Goal: Task Accomplishment & Management: Manage account settings

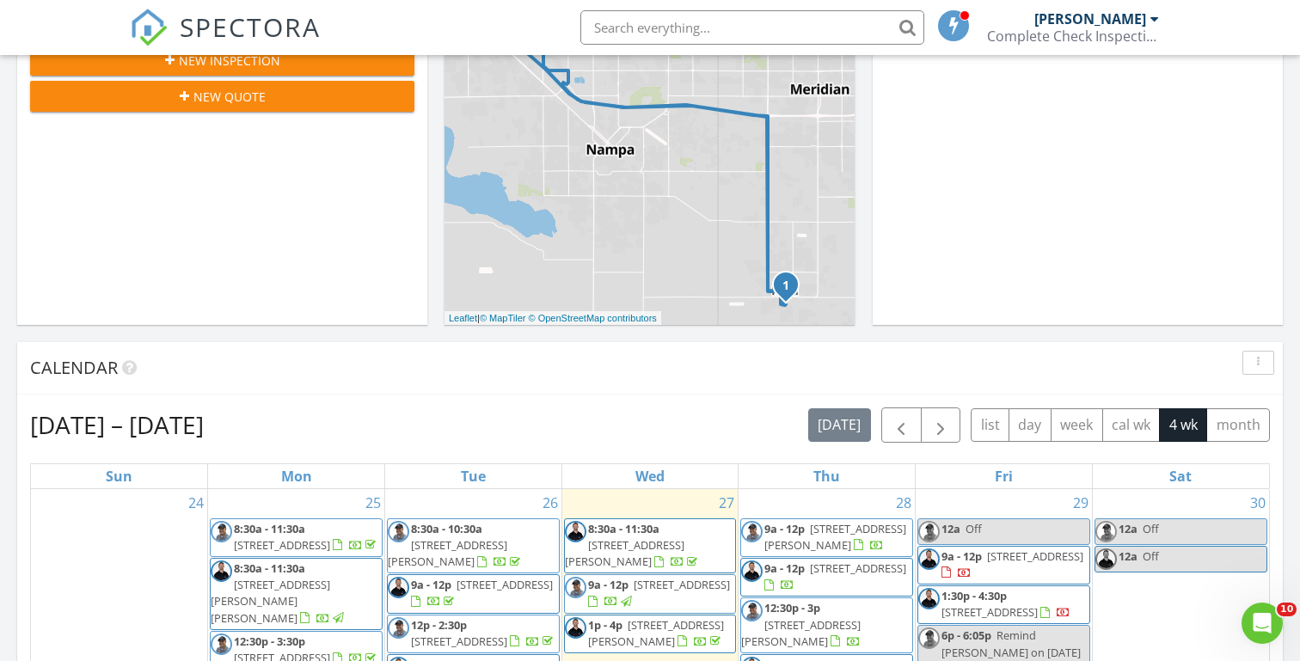
scroll to position [1566, 1301]
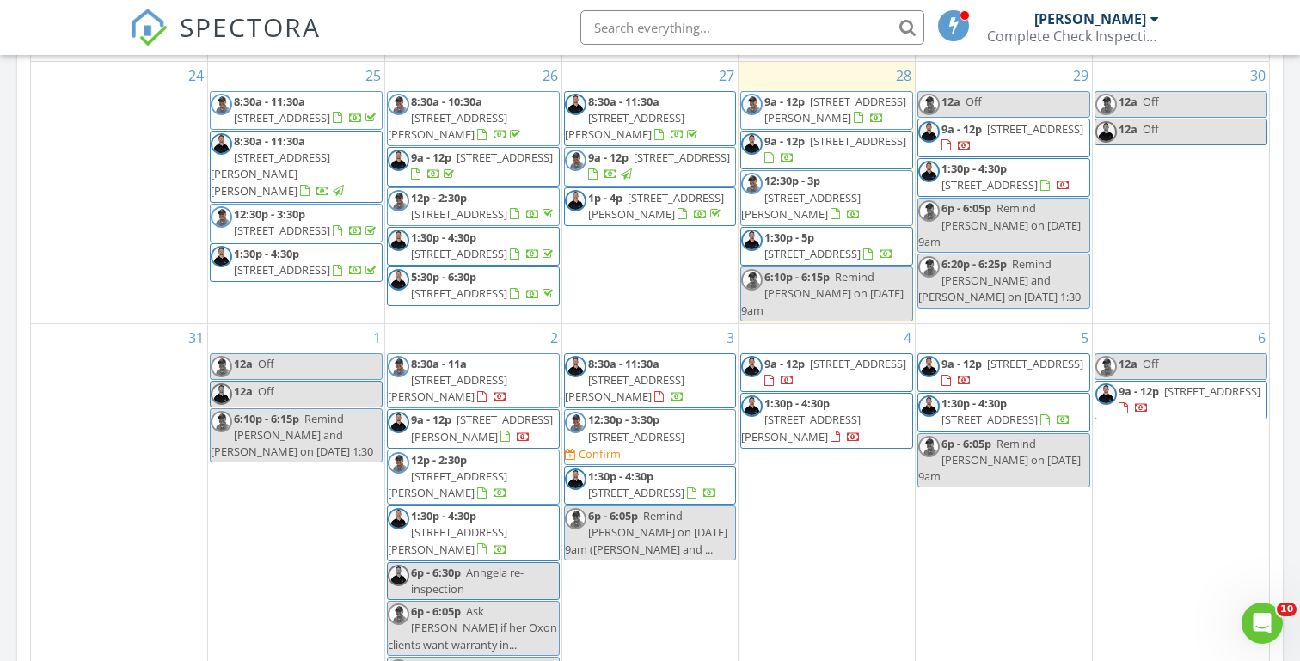
scroll to position [843, 0]
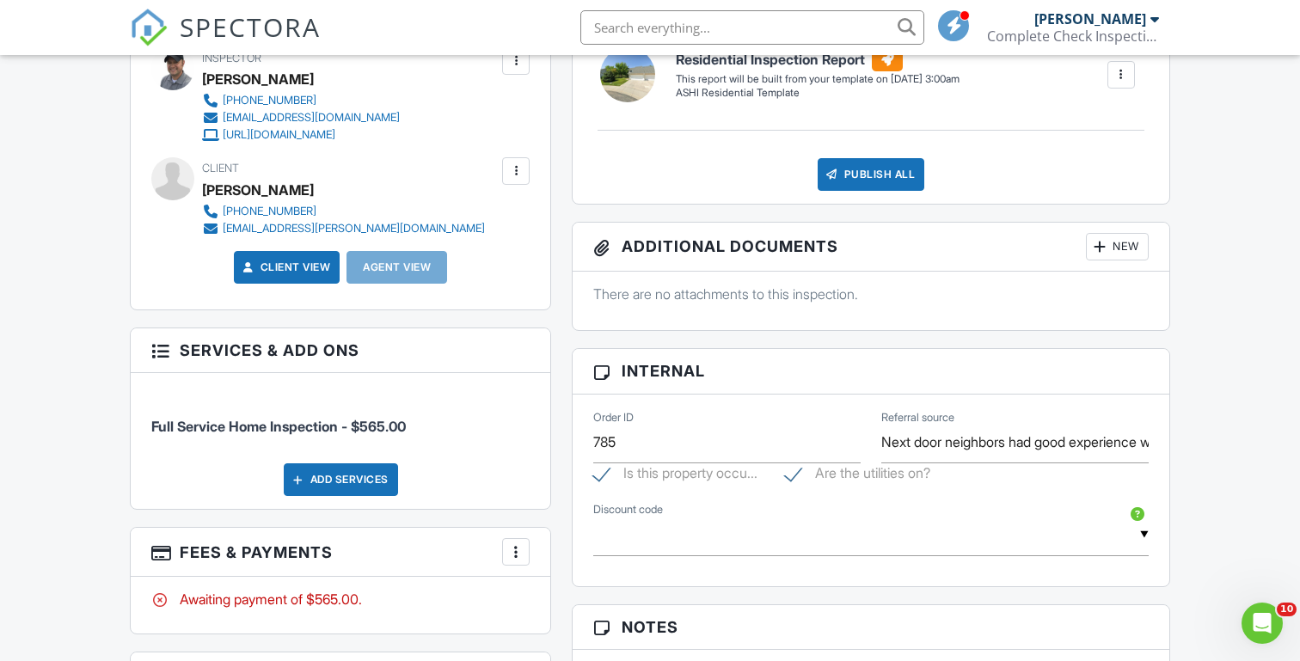
scroll to position [696, 0]
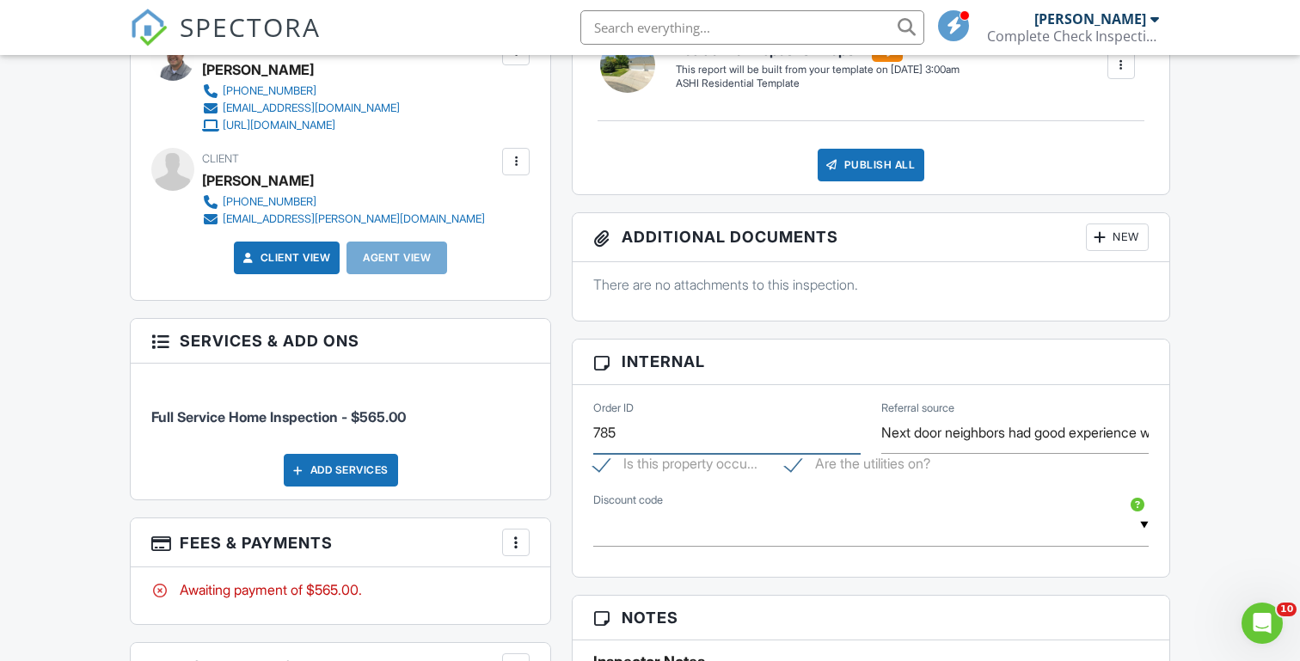
click at [618, 430] on input "785" at bounding box center [726, 433] width 267 height 42
type input "7"
click at [27, 334] on div "Dashboard Templates Contacts Metrics Automations Settings Profile Inspections S…" at bounding box center [650, 478] width 1300 height 2239
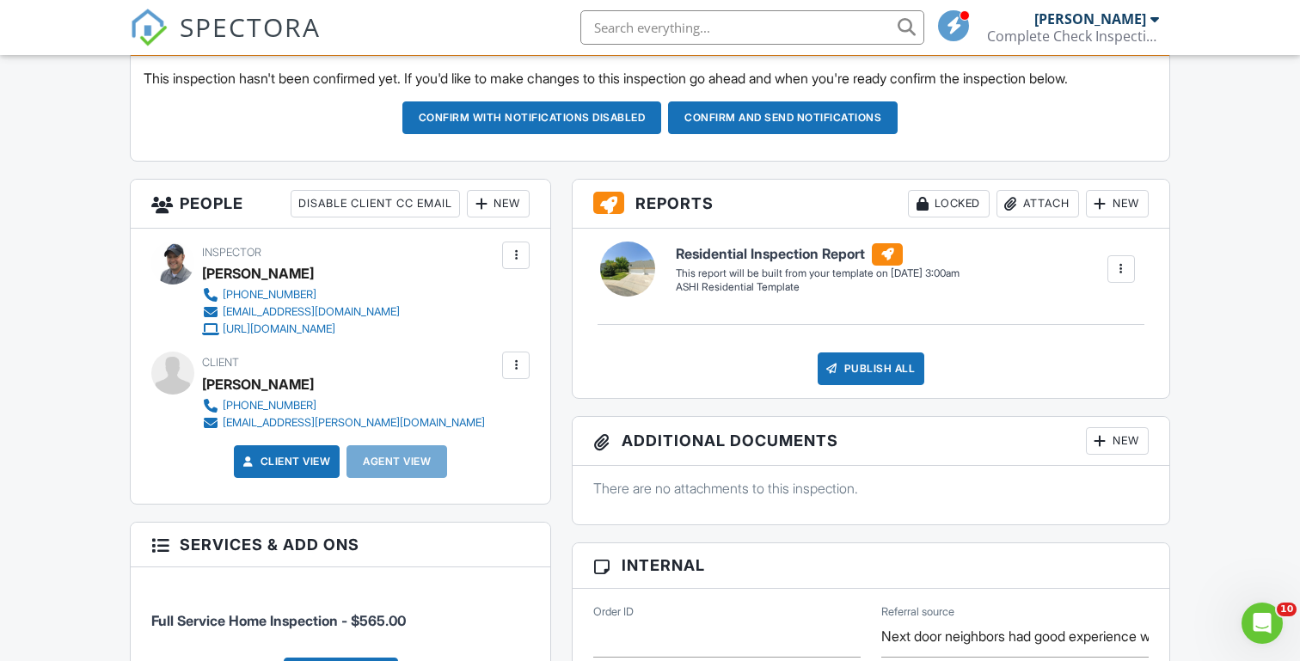
scroll to position [495, 0]
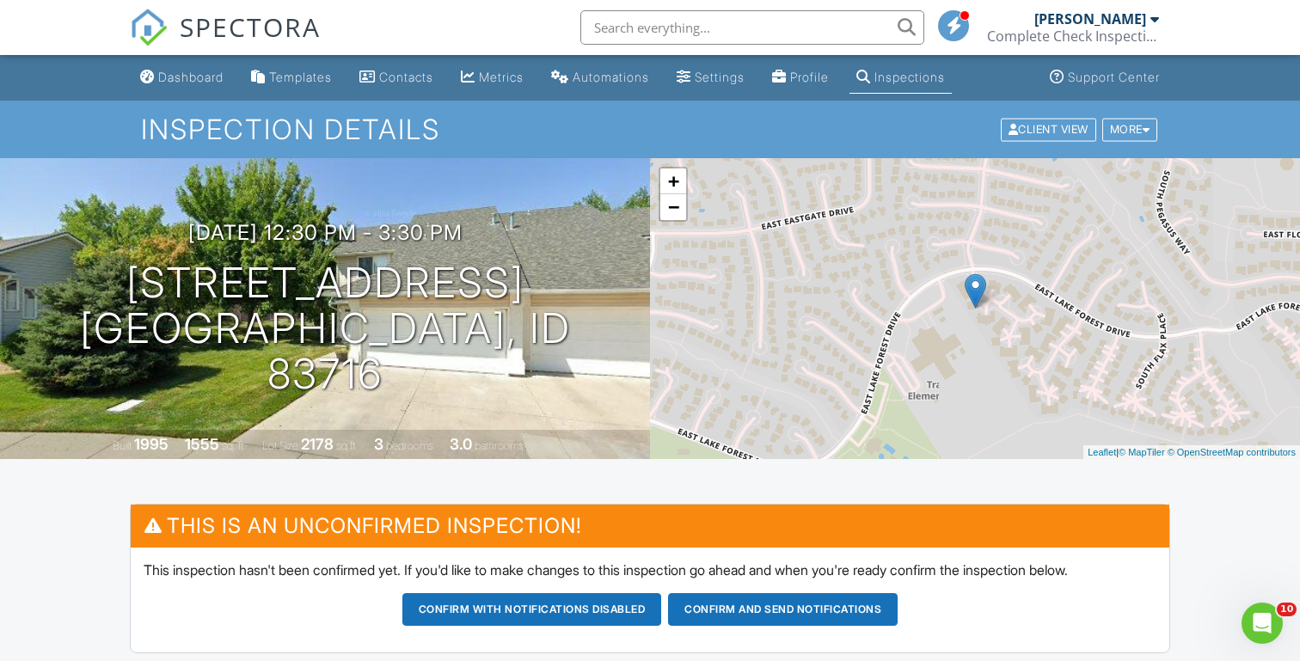
scroll to position [0, 0]
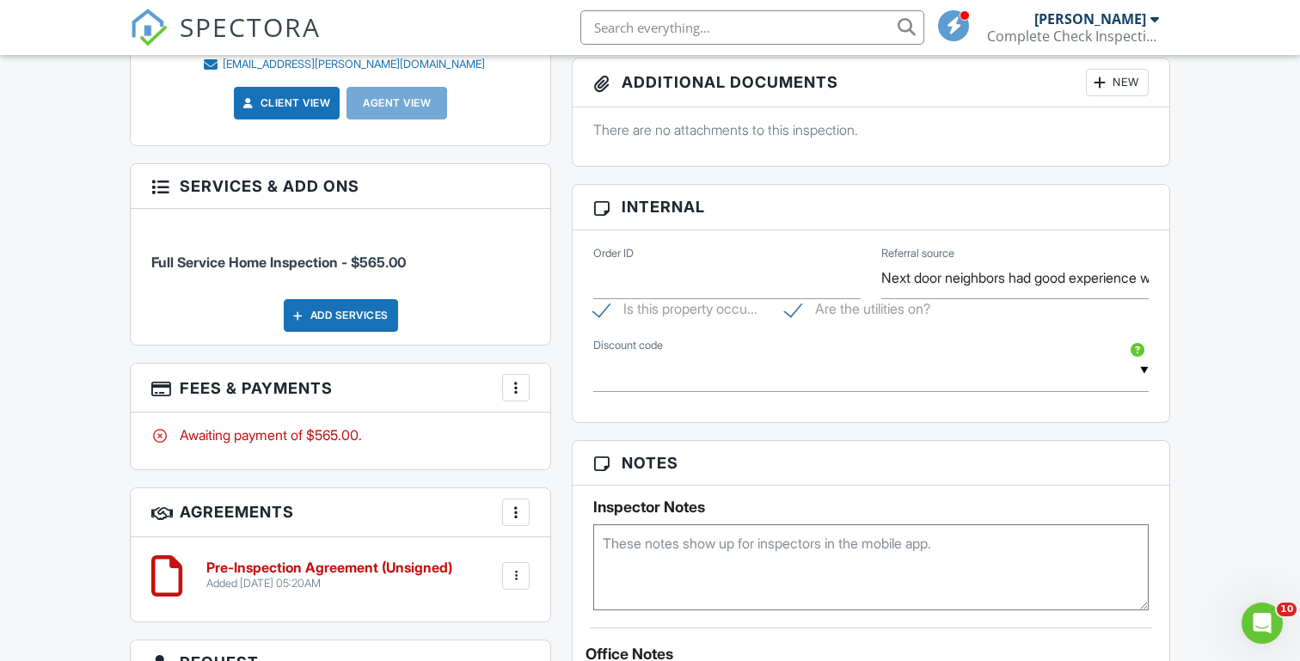
scroll to position [857, 0]
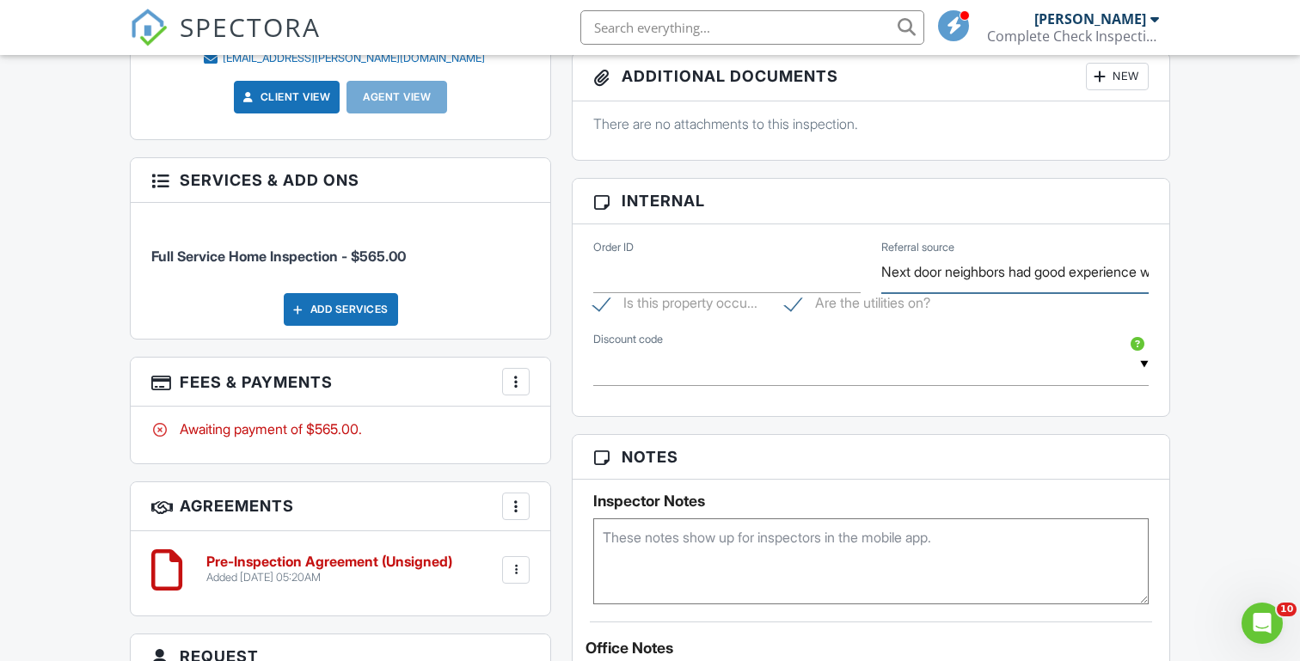
click at [915, 273] on input "Next door neighbors had good experience with your company" at bounding box center [1015, 272] width 267 height 42
click at [935, 273] on input "Next door neighbors had good experience with your company" at bounding box center [1015, 272] width 267 height 42
type input "Referral"
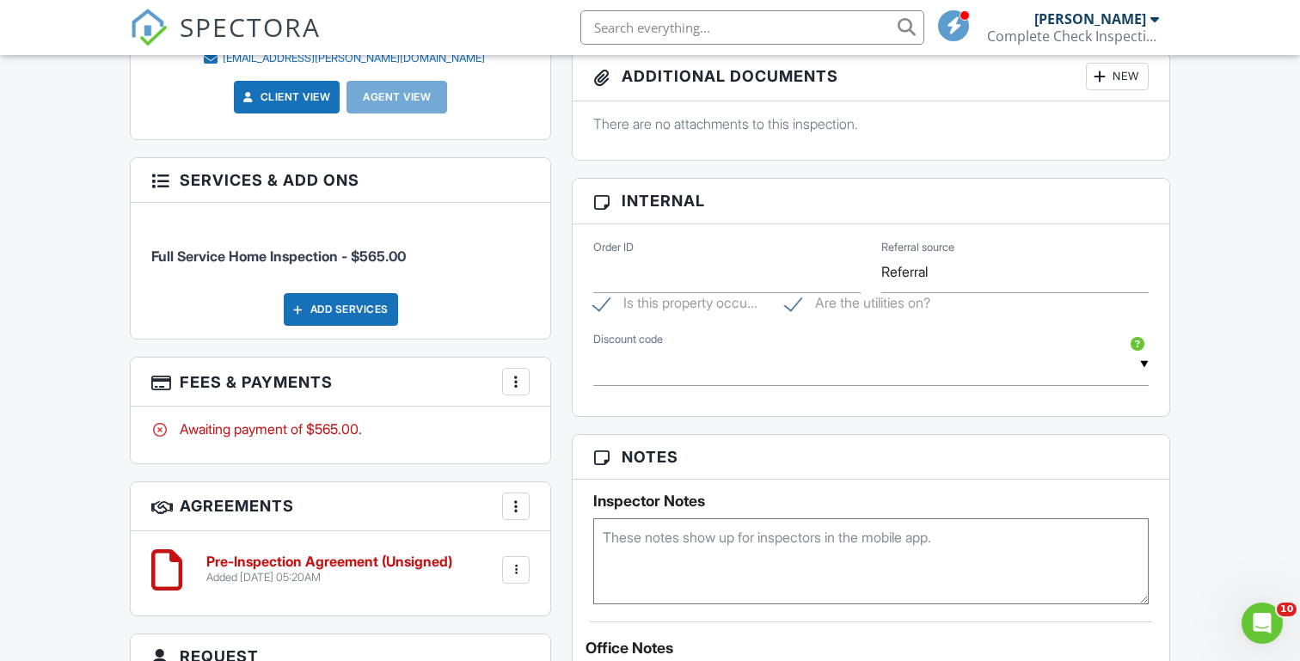
click at [95, 317] on div "Dashboard Templates Contacts Metrics Automations Settings Profile Inspections S…" at bounding box center [650, 317] width 1300 height 2239
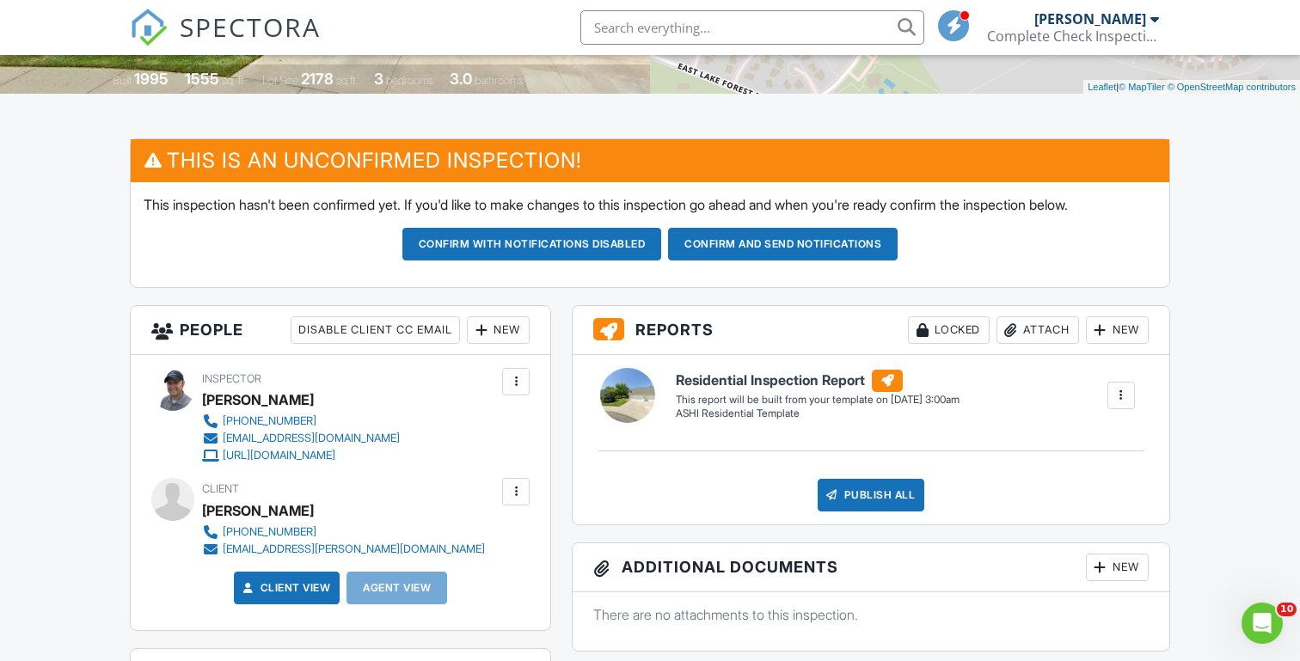
scroll to position [376, 0]
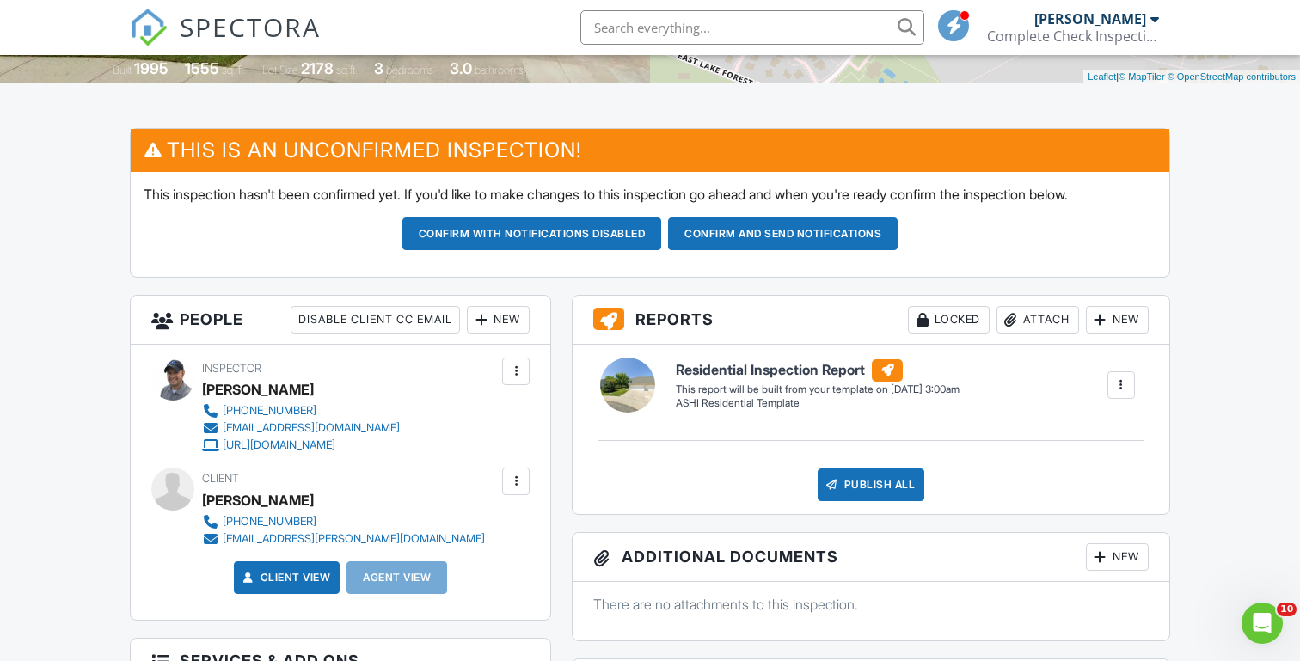
click at [499, 322] on div "New" at bounding box center [498, 320] width 63 height 28
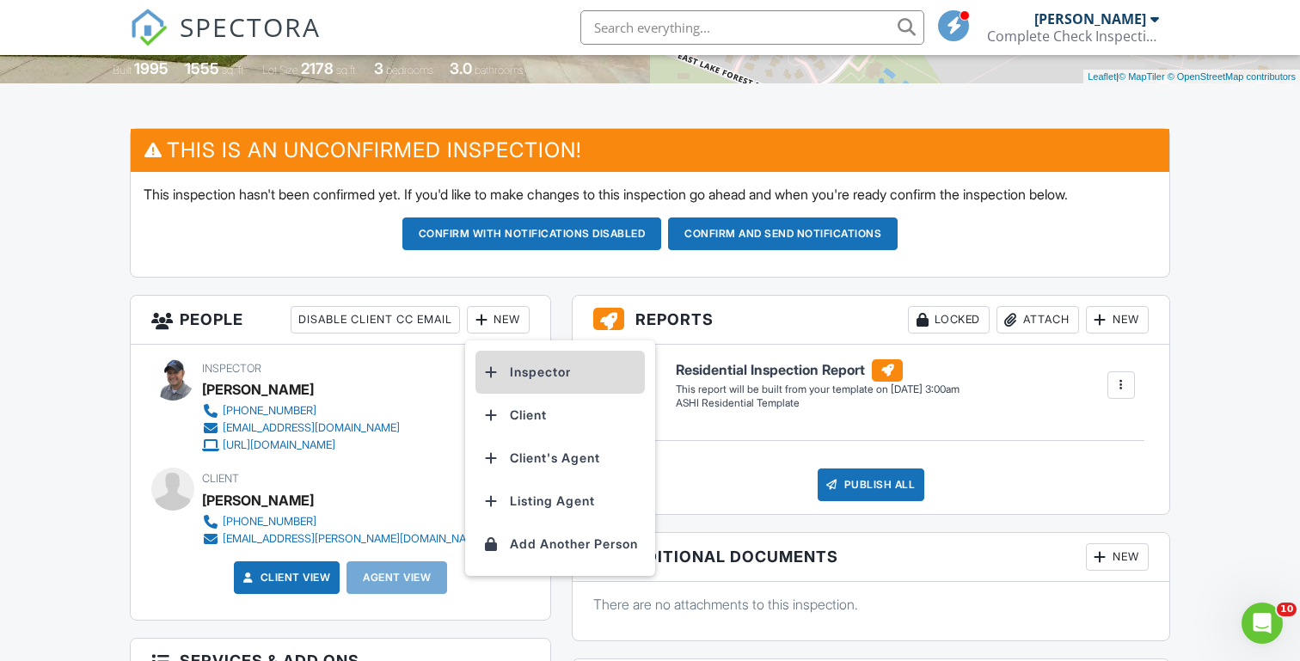
click at [525, 367] on li "Inspector" at bounding box center [560, 372] width 169 height 43
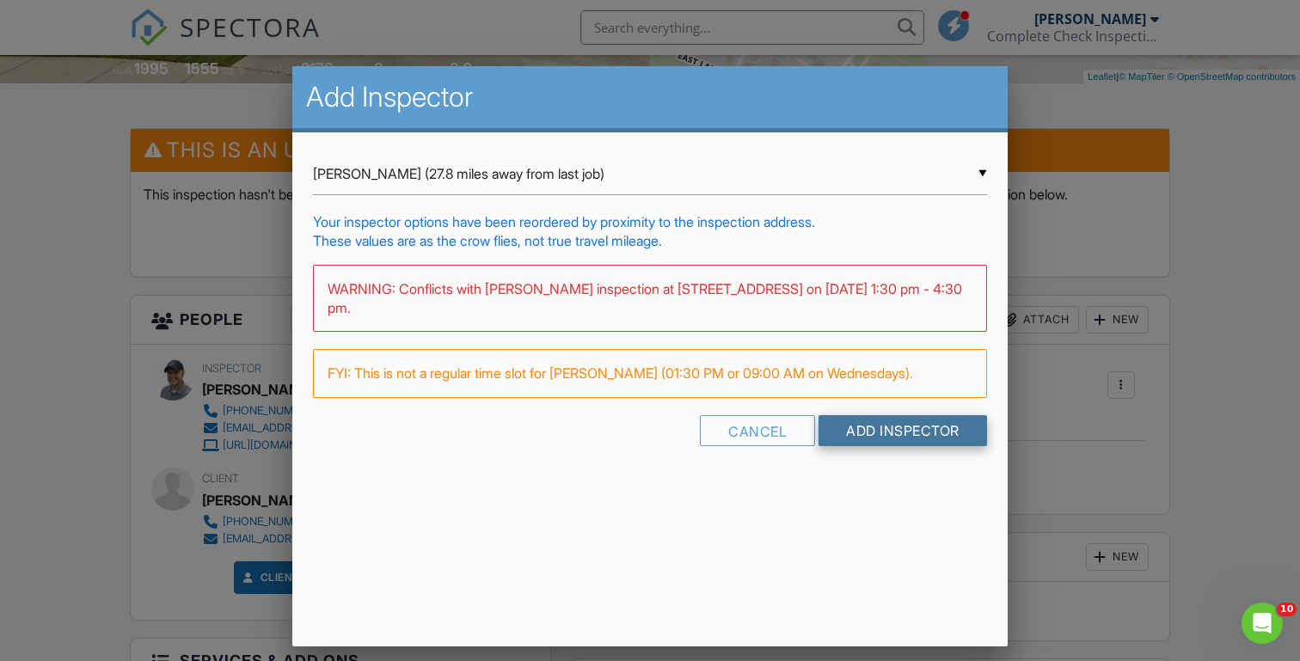
click at [856, 427] on input "Add Inspector" at bounding box center [903, 430] width 169 height 31
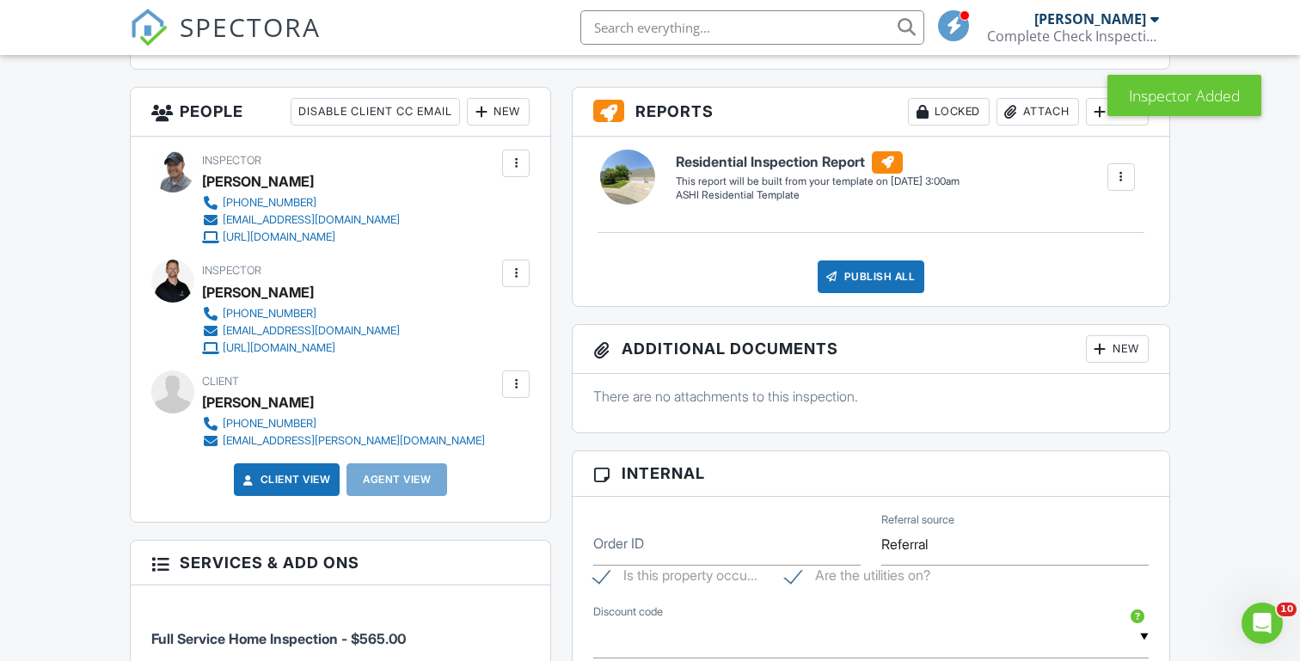
click at [517, 160] on div at bounding box center [515, 163] width 17 height 17
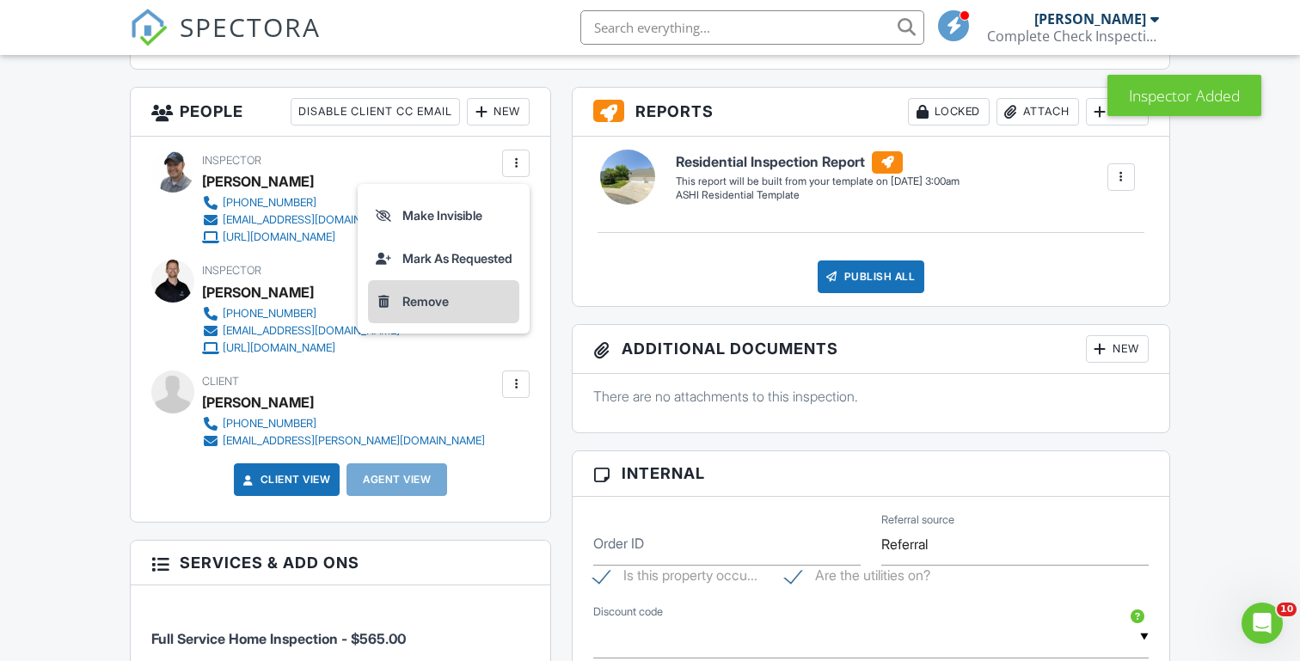
click at [410, 297] on li "Remove" at bounding box center [443, 301] width 151 height 43
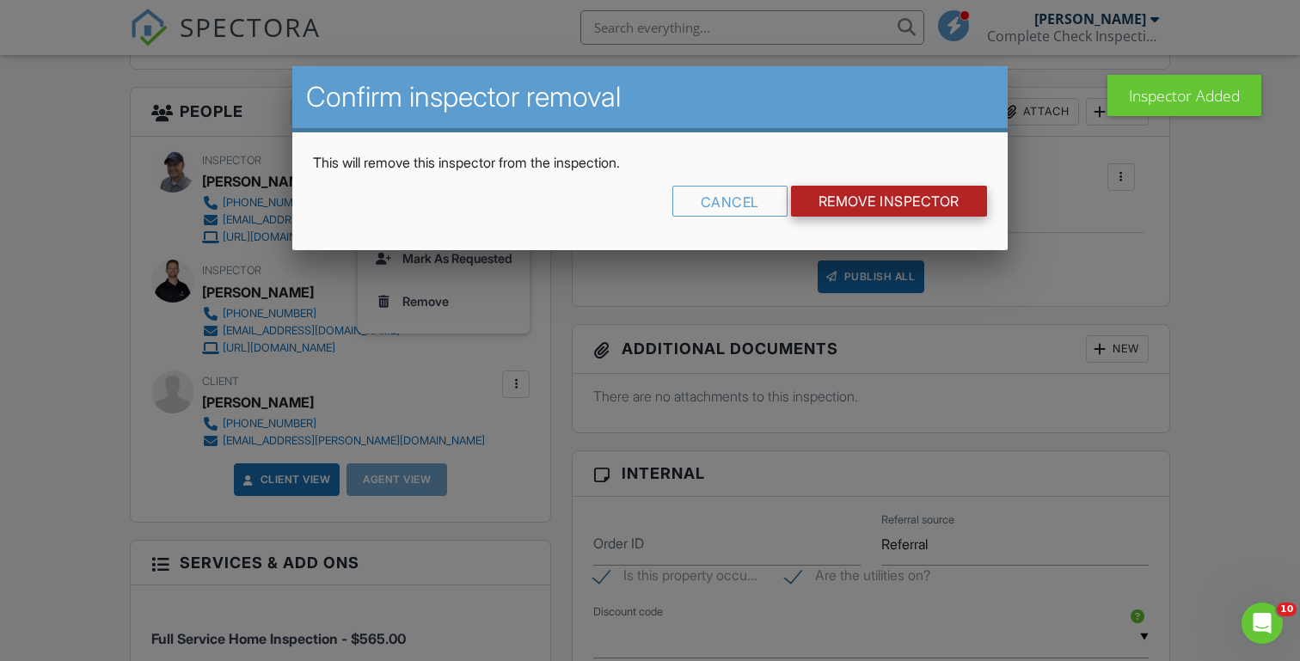
click at [866, 200] on input "Remove Inspector" at bounding box center [889, 201] width 196 height 31
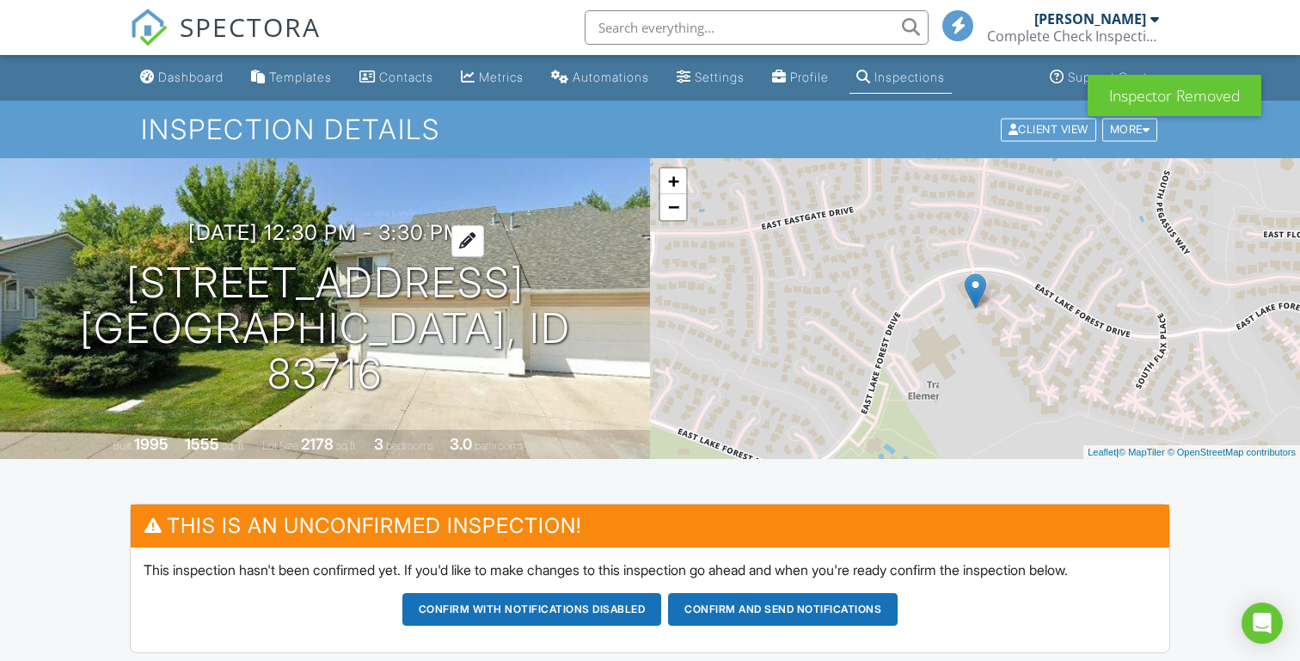
click at [321, 244] on h3 "09/03/2025 12:30 pm - 3:30 pm" at bounding box center [325, 232] width 274 height 23
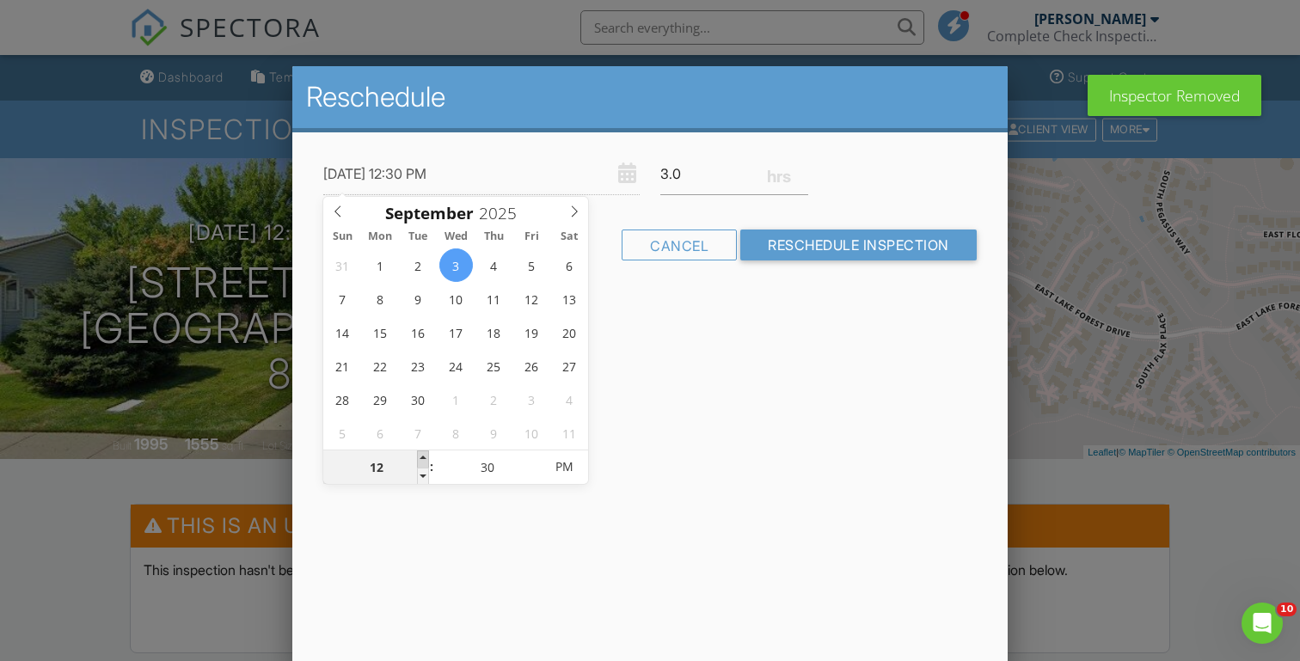
type input "[DATE] 1:30 PM"
type input "01"
click at [426, 455] on span at bounding box center [423, 459] width 12 height 17
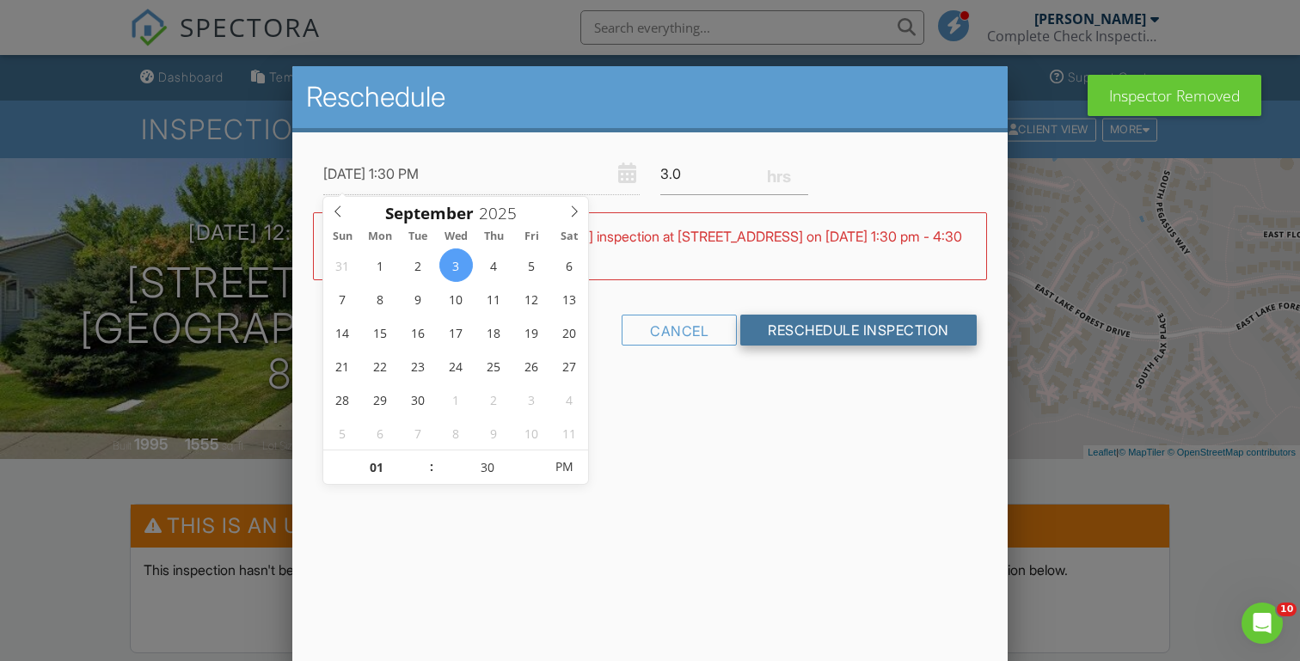
click at [792, 335] on input "Reschedule Inspection" at bounding box center [858, 330] width 237 height 31
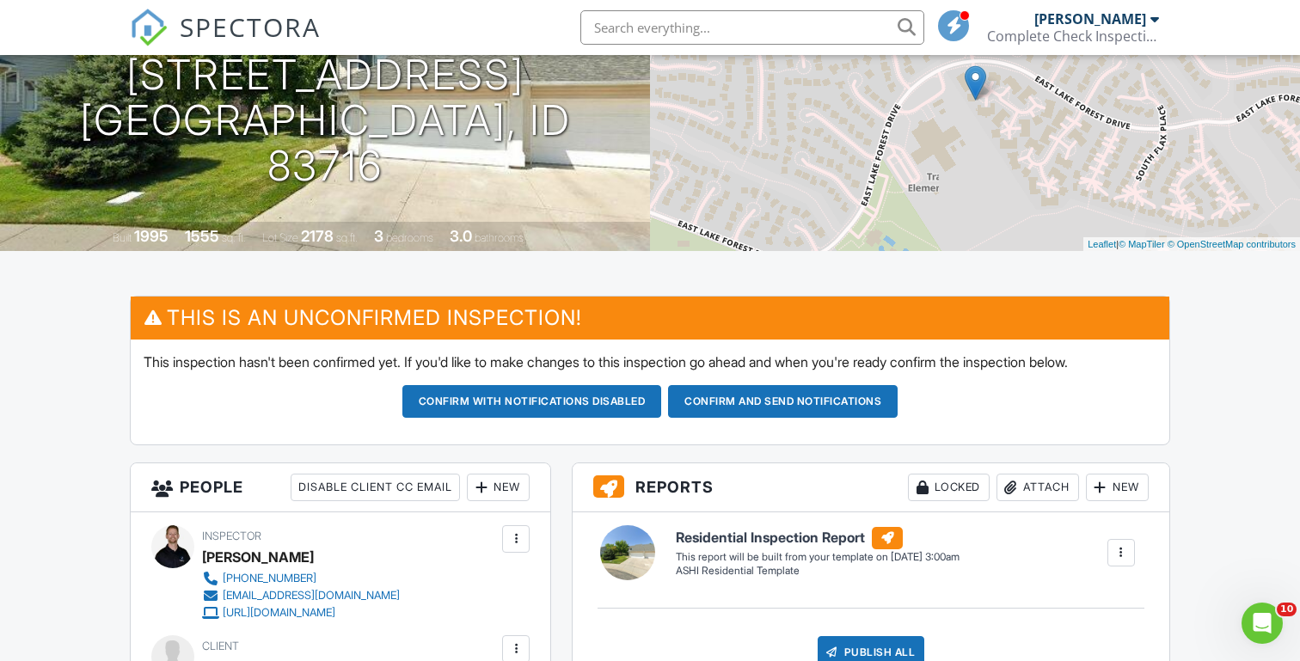
scroll to position [182, 0]
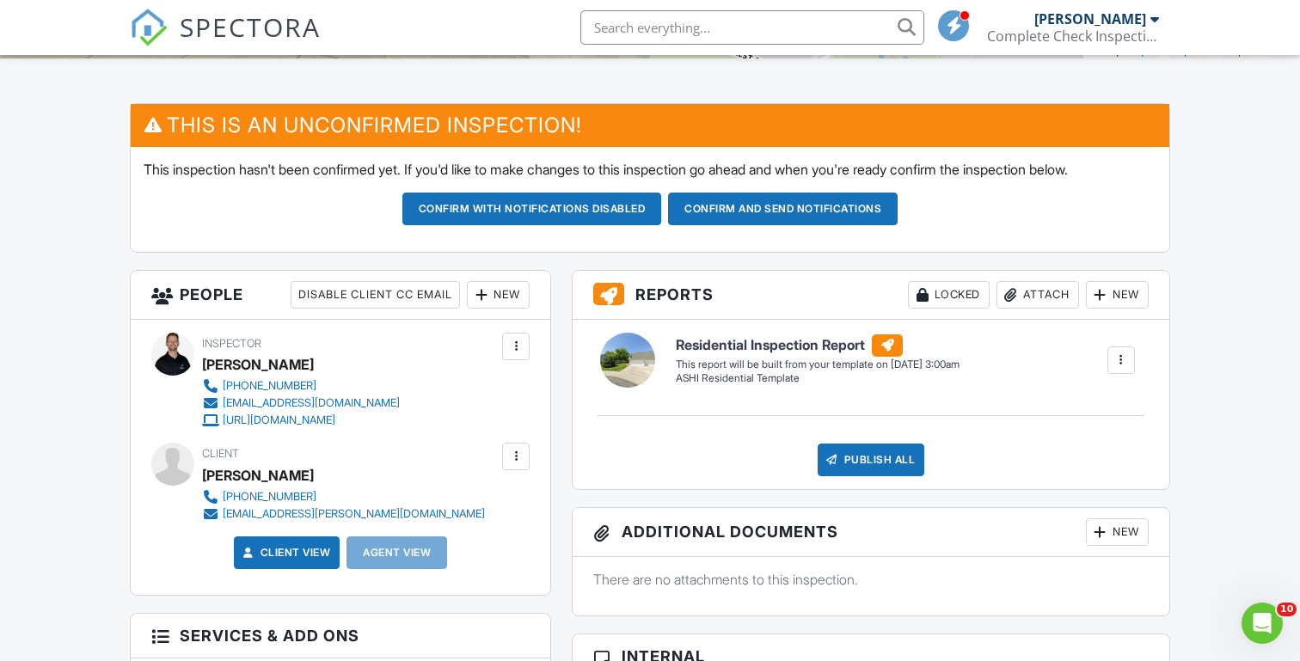
scroll to position [479, 0]
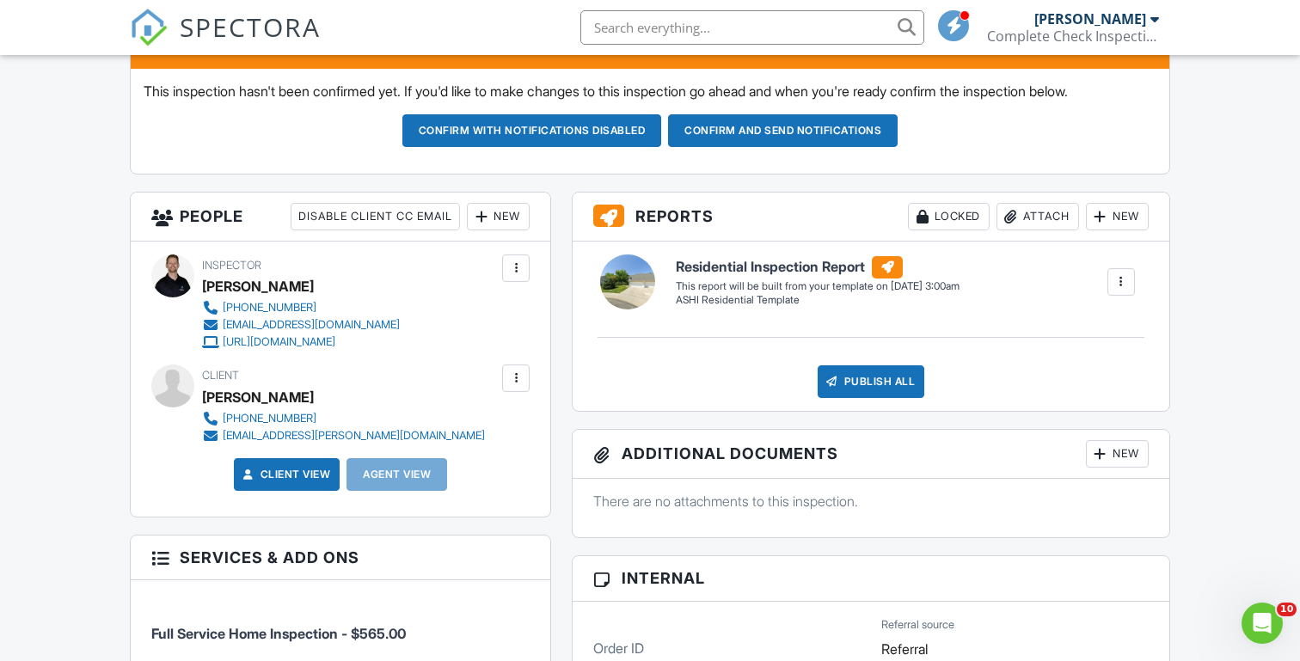
click at [662, 135] on button "Confirm and send notifications" at bounding box center [532, 130] width 260 height 33
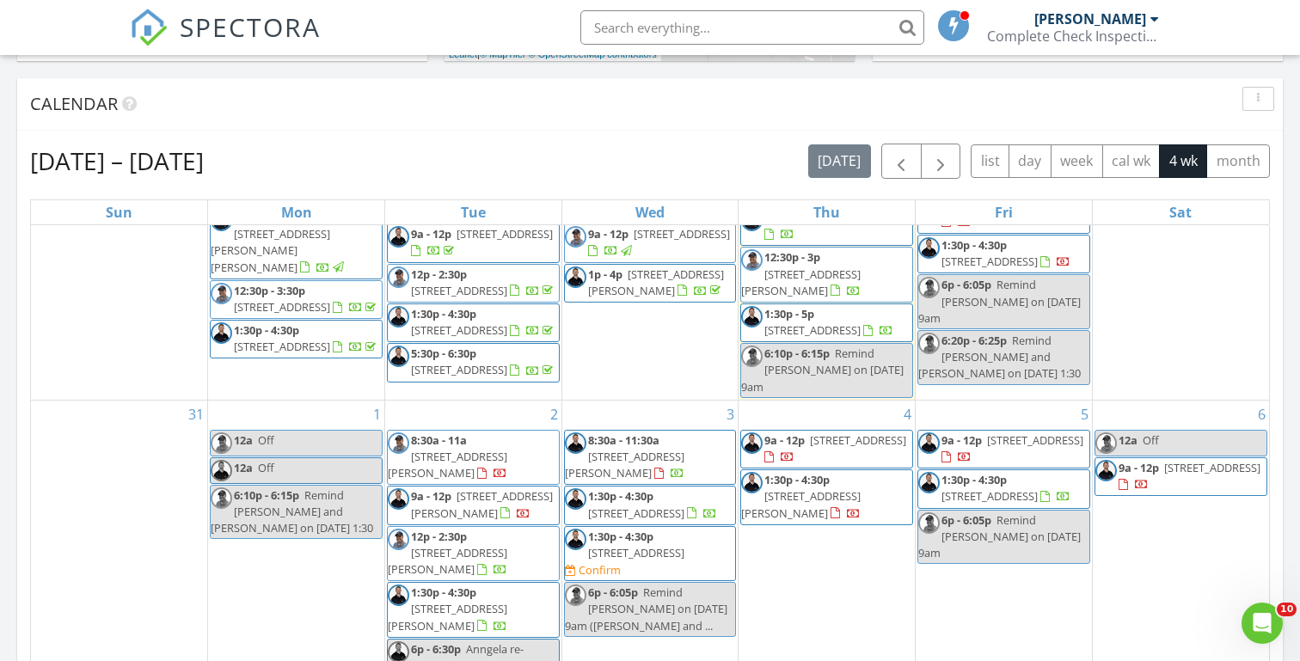
scroll to position [110, 0]
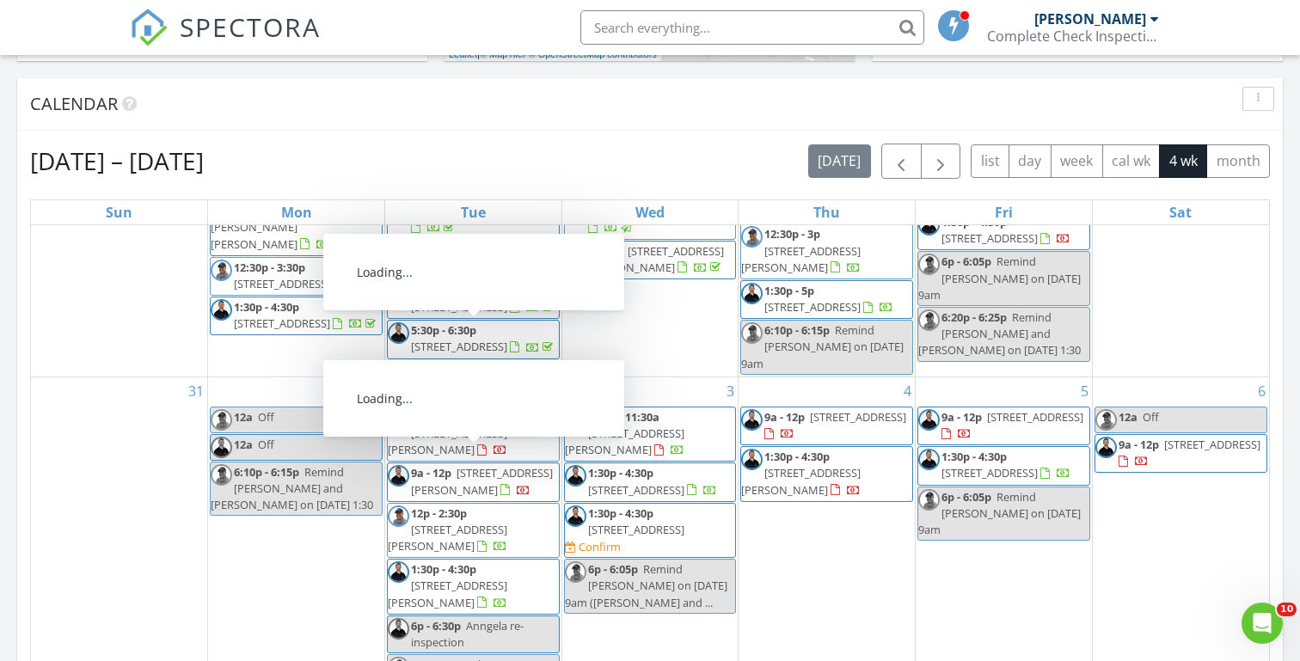
click at [629, 484] on span "[STREET_ADDRESS]" at bounding box center [636, 489] width 96 height 15
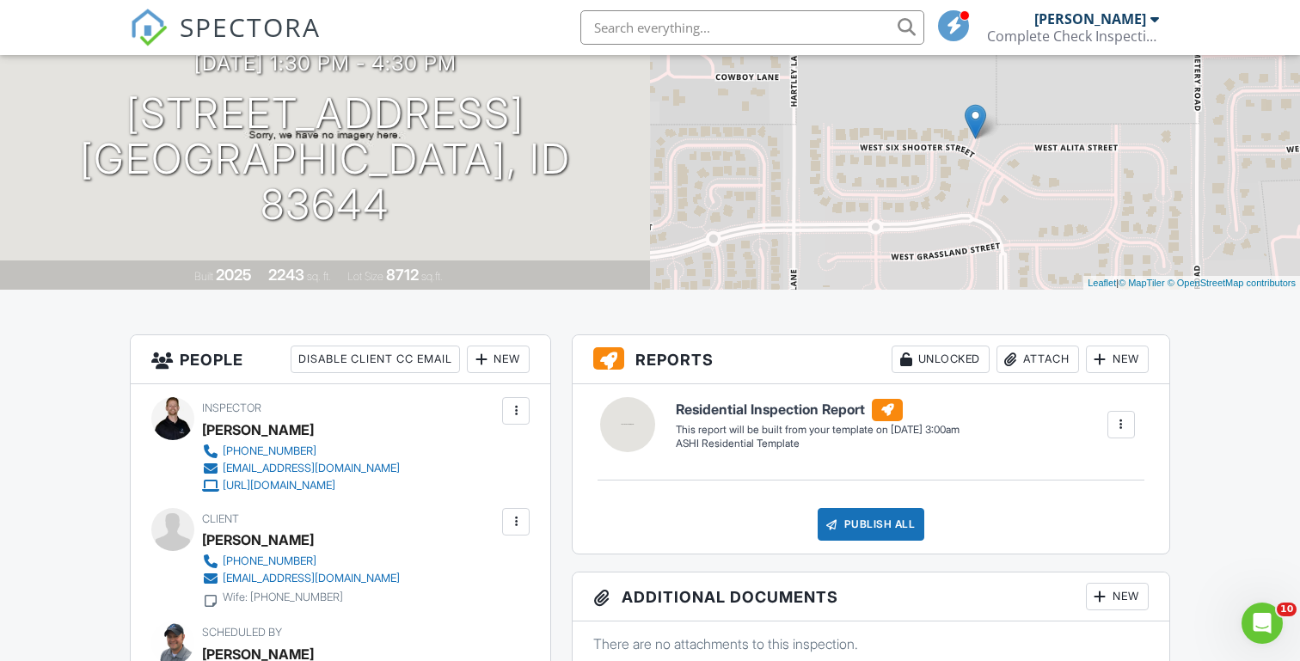
click at [503, 360] on div "New" at bounding box center [498, 360] width 63 height 28
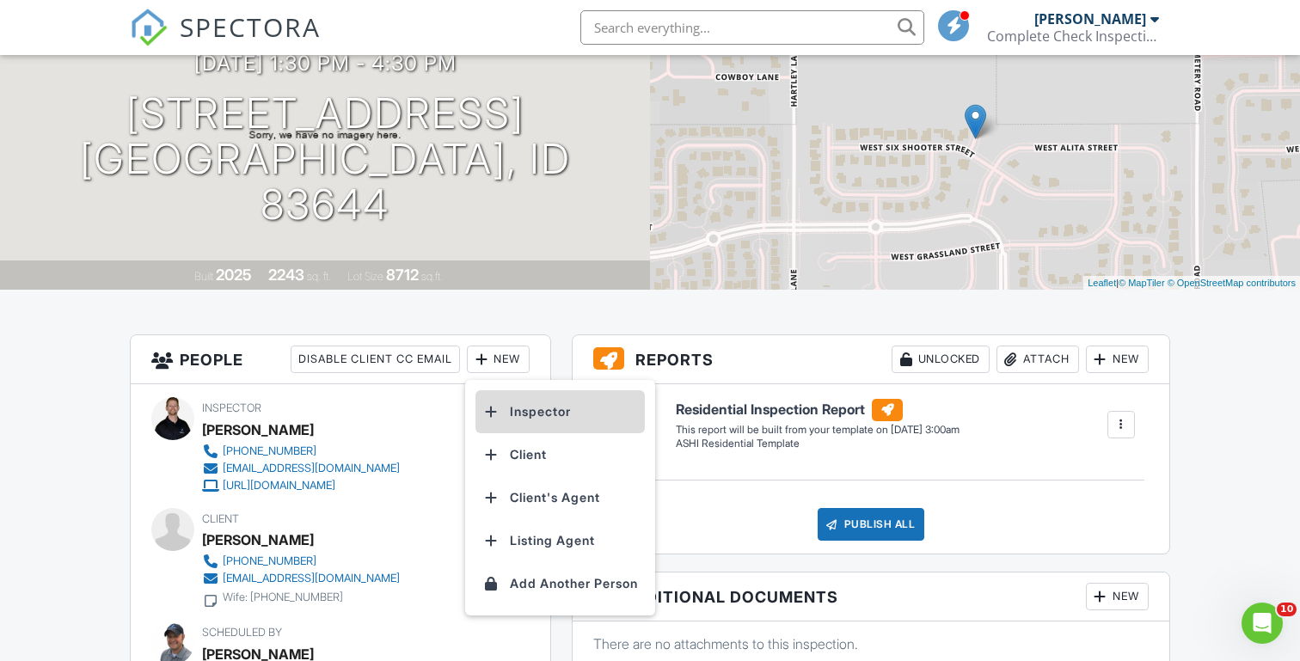
click at [519, 410] on li "Inspector" at bounding box center [560, 411] width 169 height 43
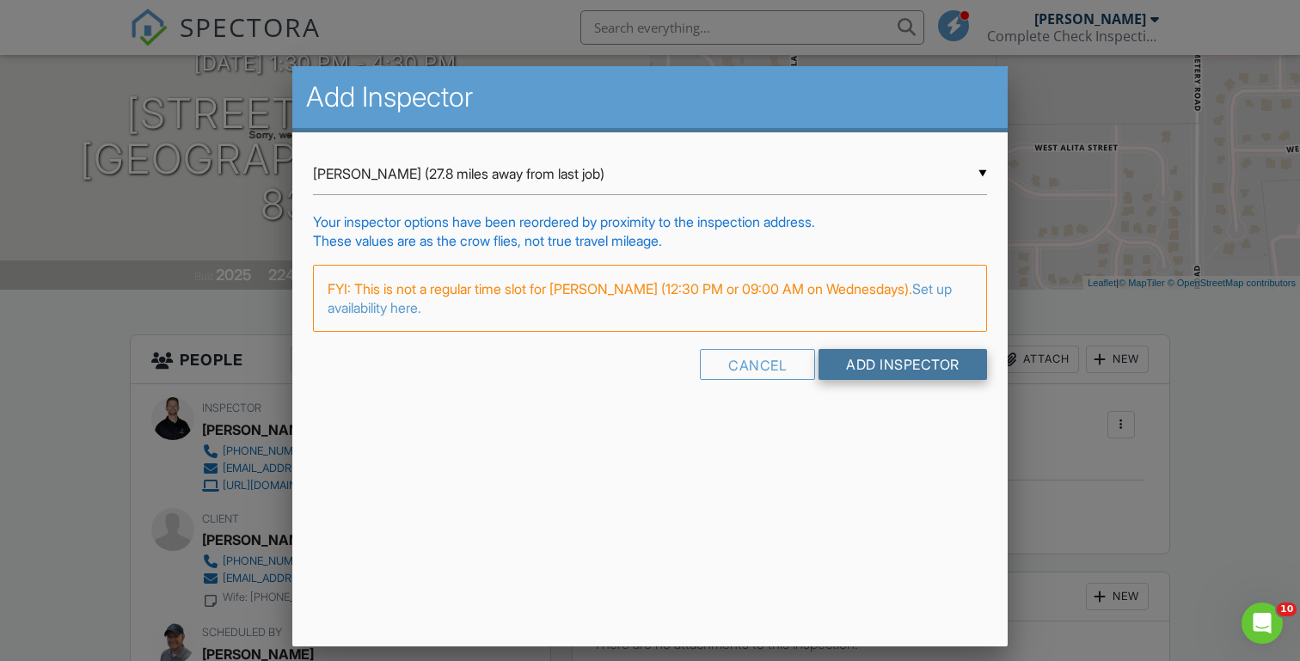
click at [867, 357] on input "Add Inspector" at bounding box center [903, 364] width 169 height 31
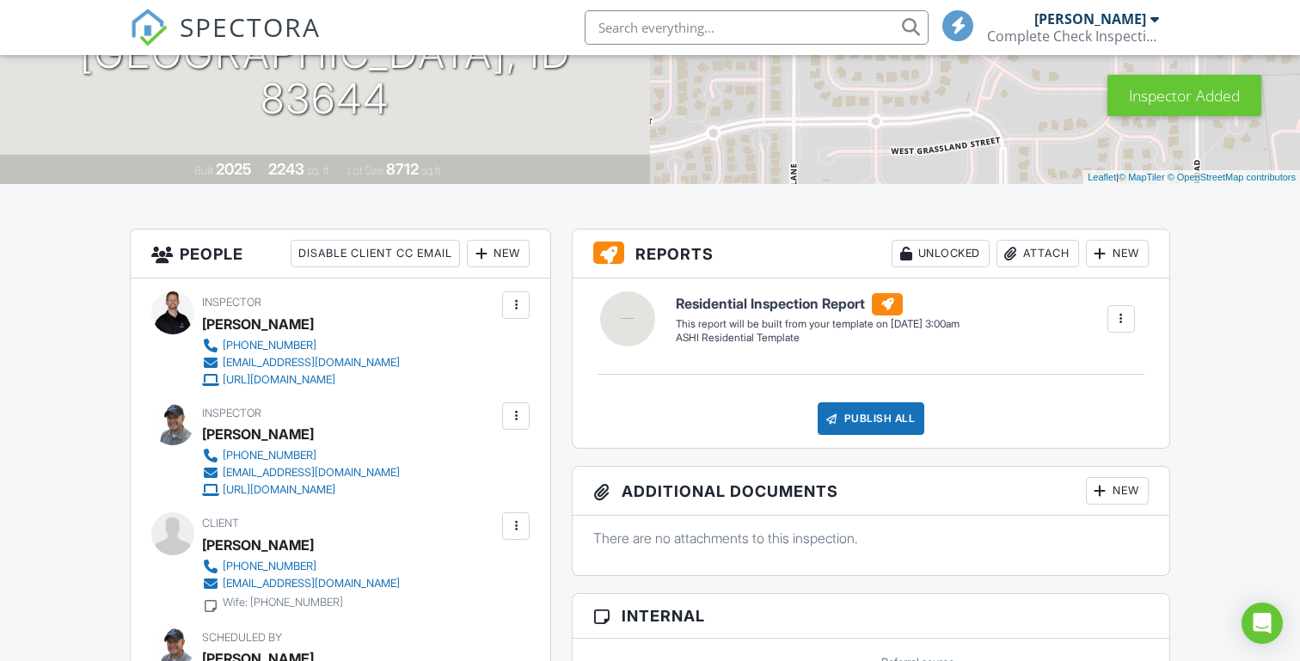
scroll to position [374, 0]
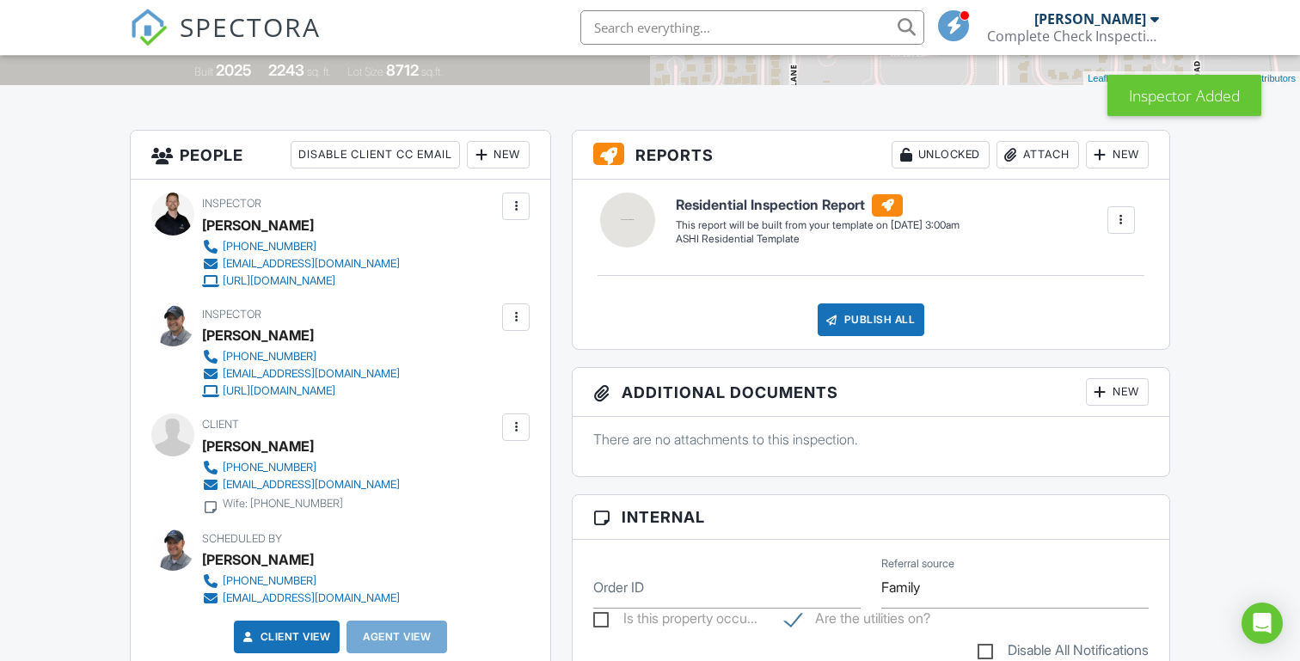
click at [513, 212] on div at bounding box center [515, 206] width 17 height 17
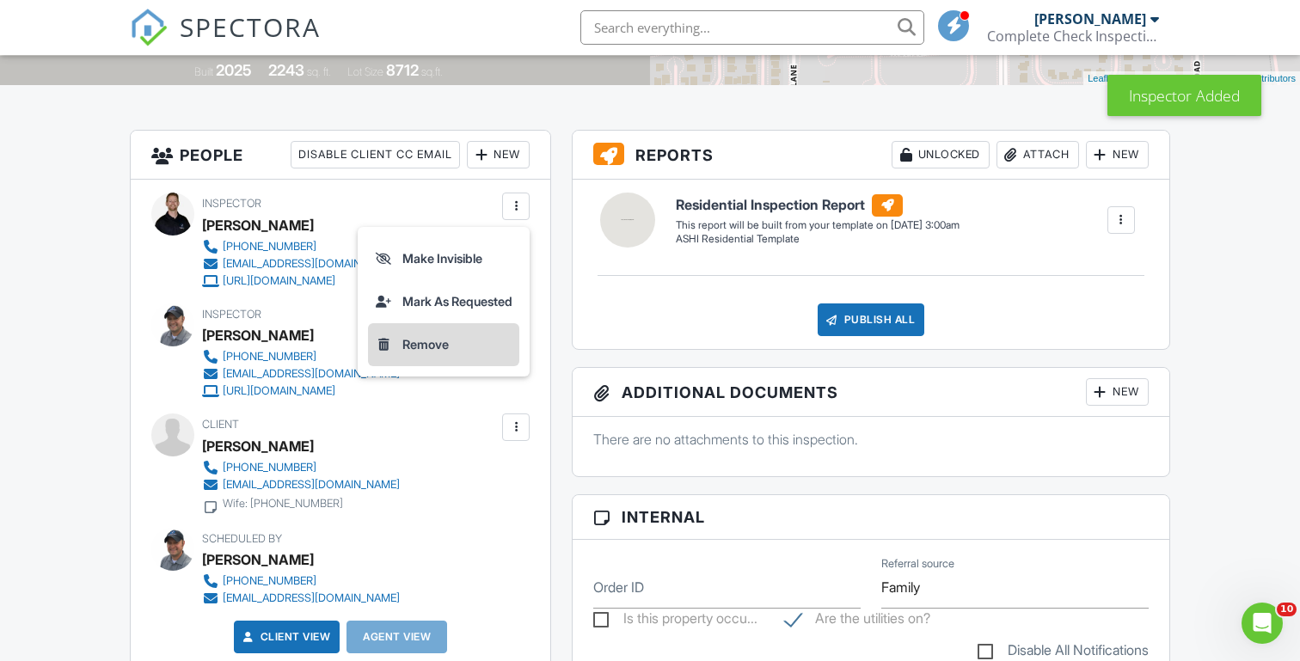
click at [424, 345] on li "Remove" at bounding box center [443, 344] width 151 height 43
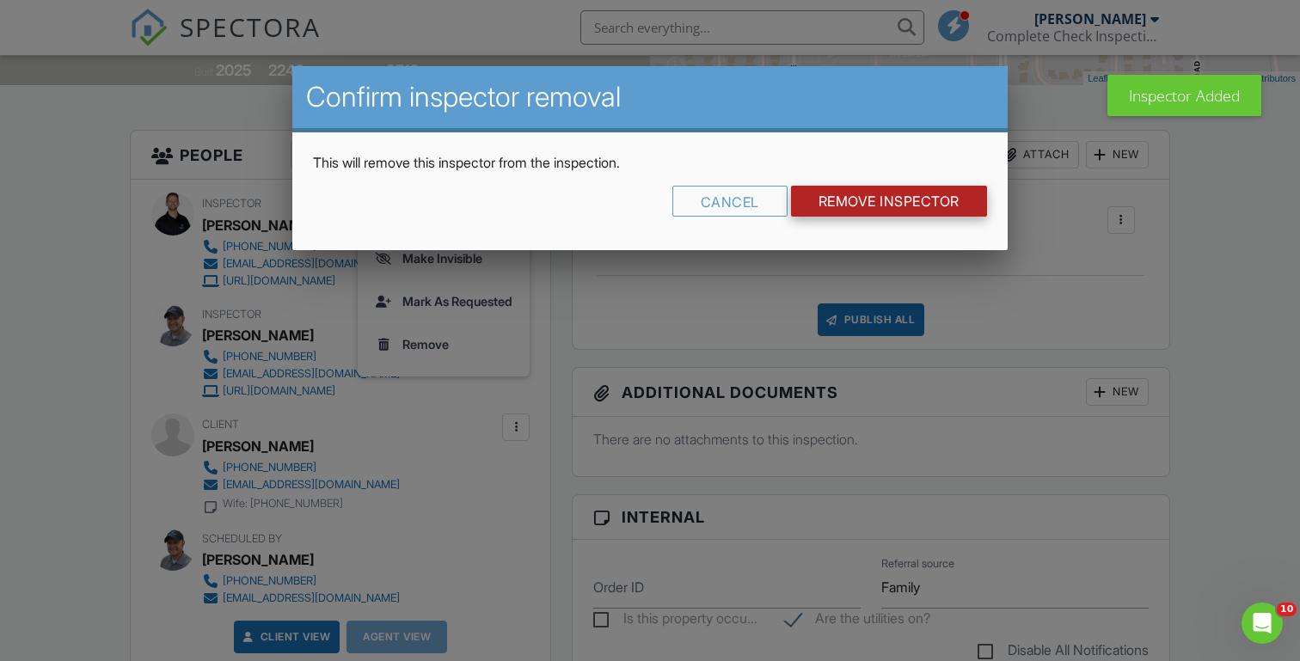
click at [876, 196] on input "Remove Inspector" at bounding box center [889, 201] width 196 height 31
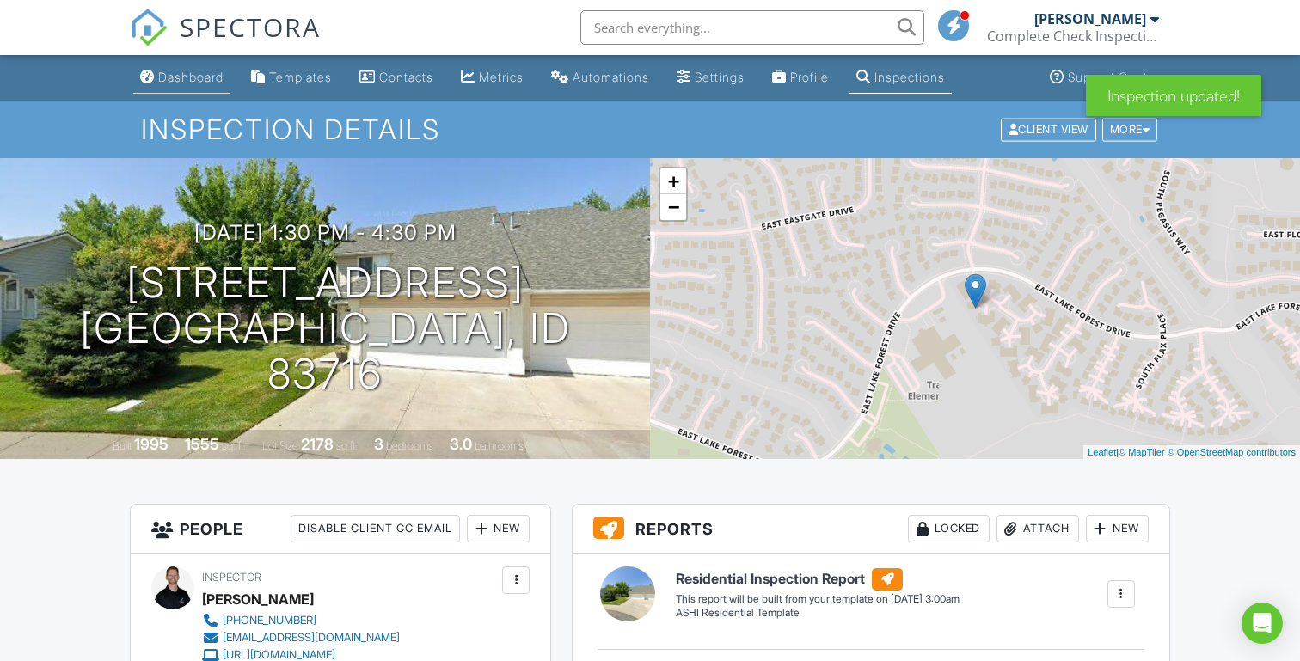
click at [182, 78] on div "Dashboard" at bounding box center [190, 77] width 65 height 15
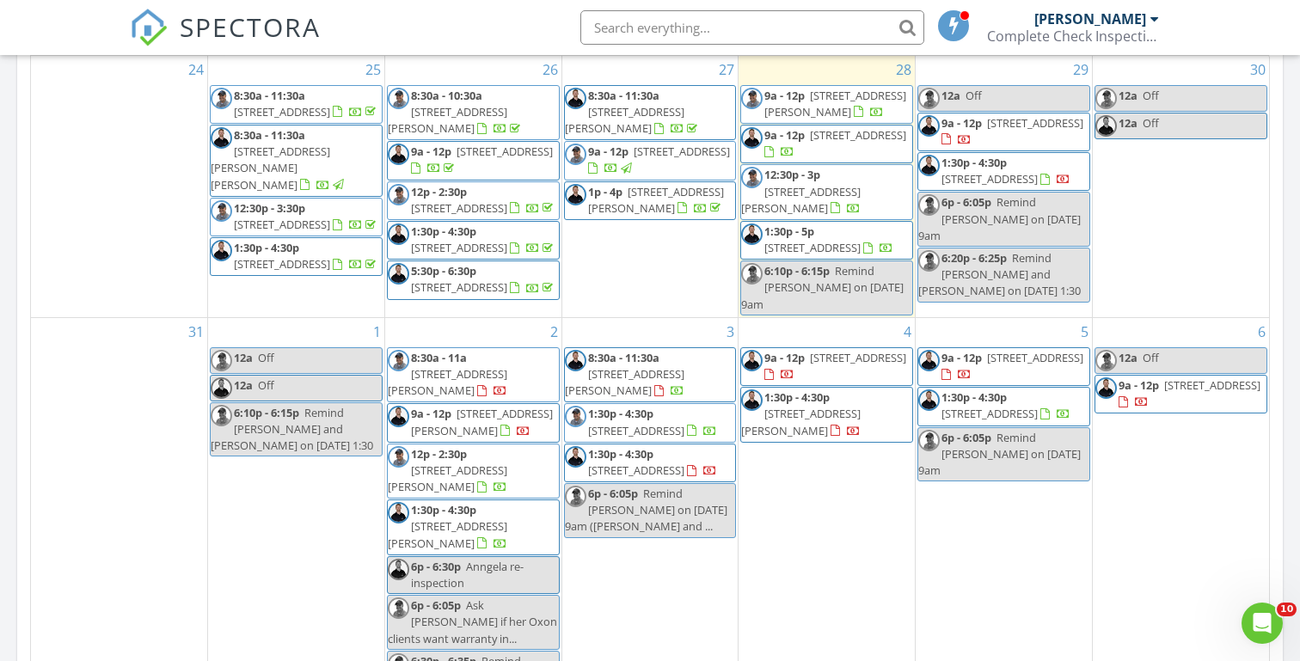
scroll to position [872, 0]
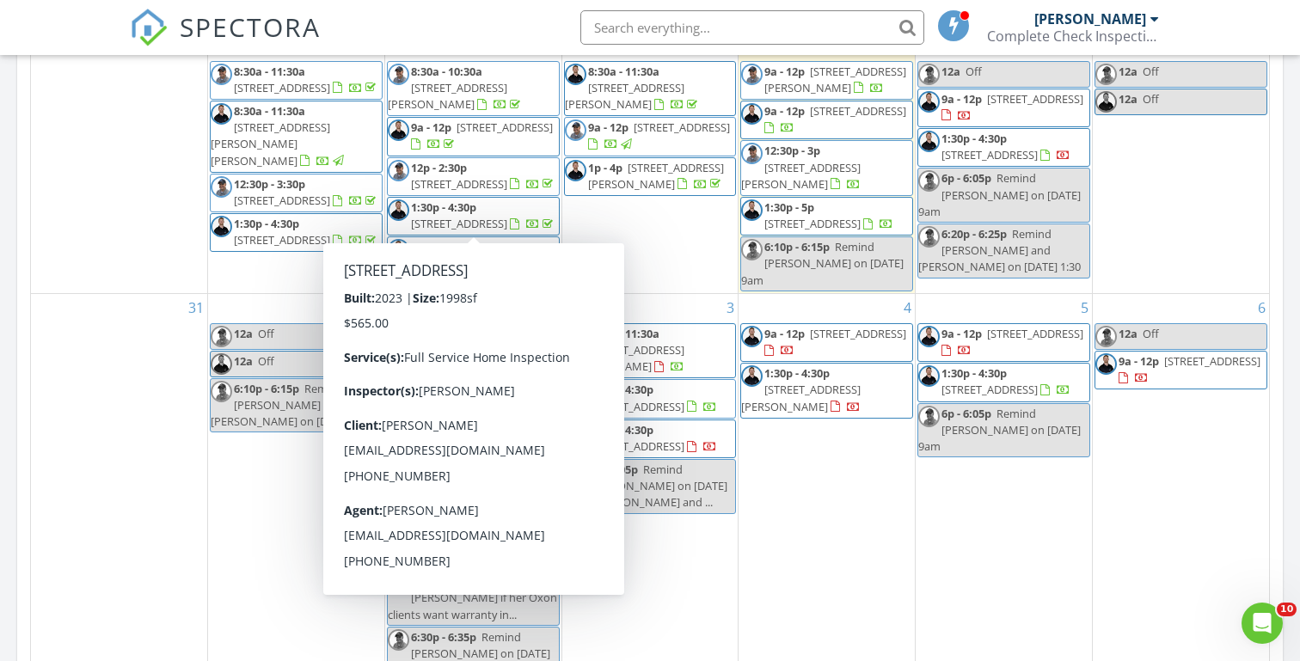
click at [6, 280] on div "[DATE] [PERSON_NAME] 9:00 am [STREET_ADDRESS] [PERSON_NAME] 13 minutes drive ti…" at bounding box center [650, 134] width 1300 height 1565
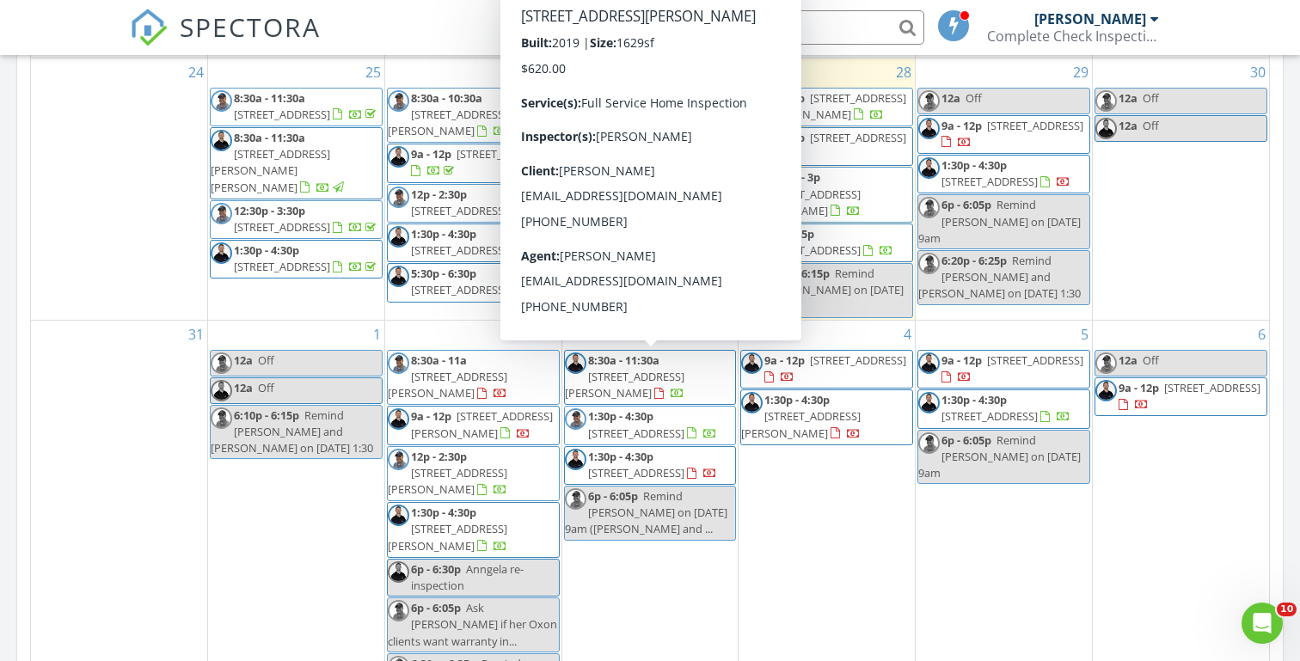
scroll to position [831, 0]
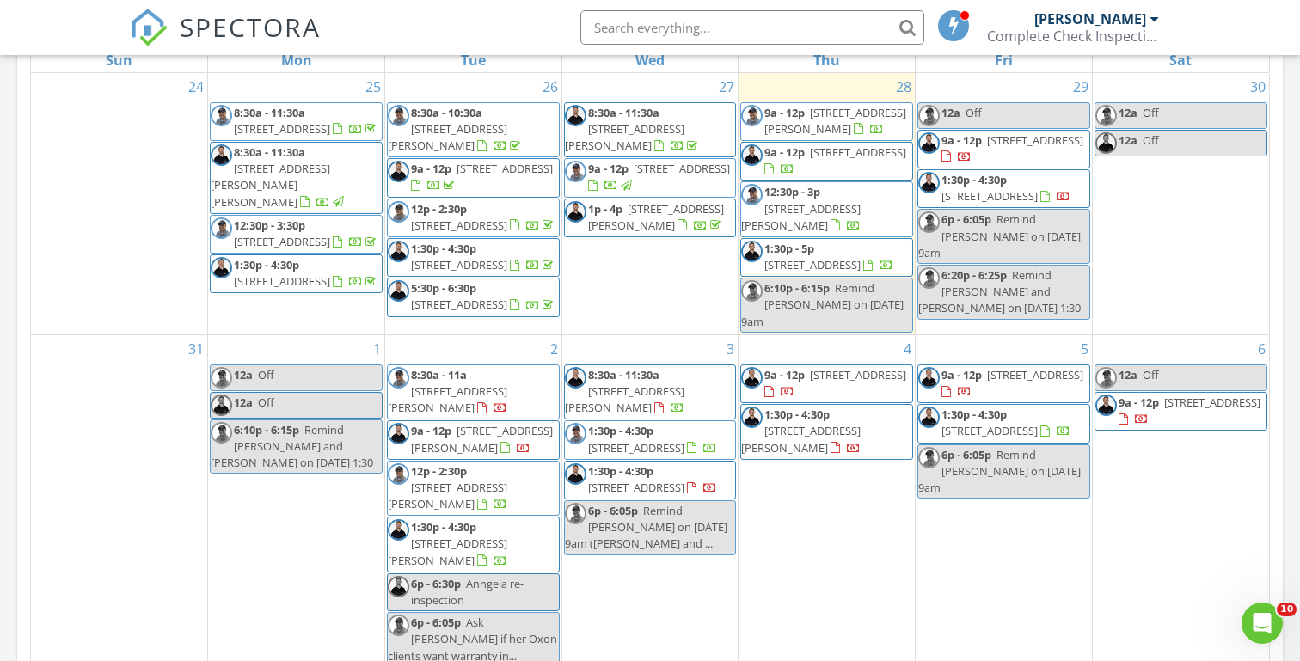
click at [3, 404] on div "[DATE] [PERSON_NAME] 9:00 am [STREET_ADDRESS] [PERSON_NAME] 13 minutes drive ti…" at bounding box center [650, 175] width 1300 height 1565
click at [8, 329] on div "[DATE] [PERSON_NAME] 9:00 am [STREET_ADDRESS] [PERSON_NAME] 13 minutes drive ti…" at bounding box center [650, 175] width 1300 height 1565
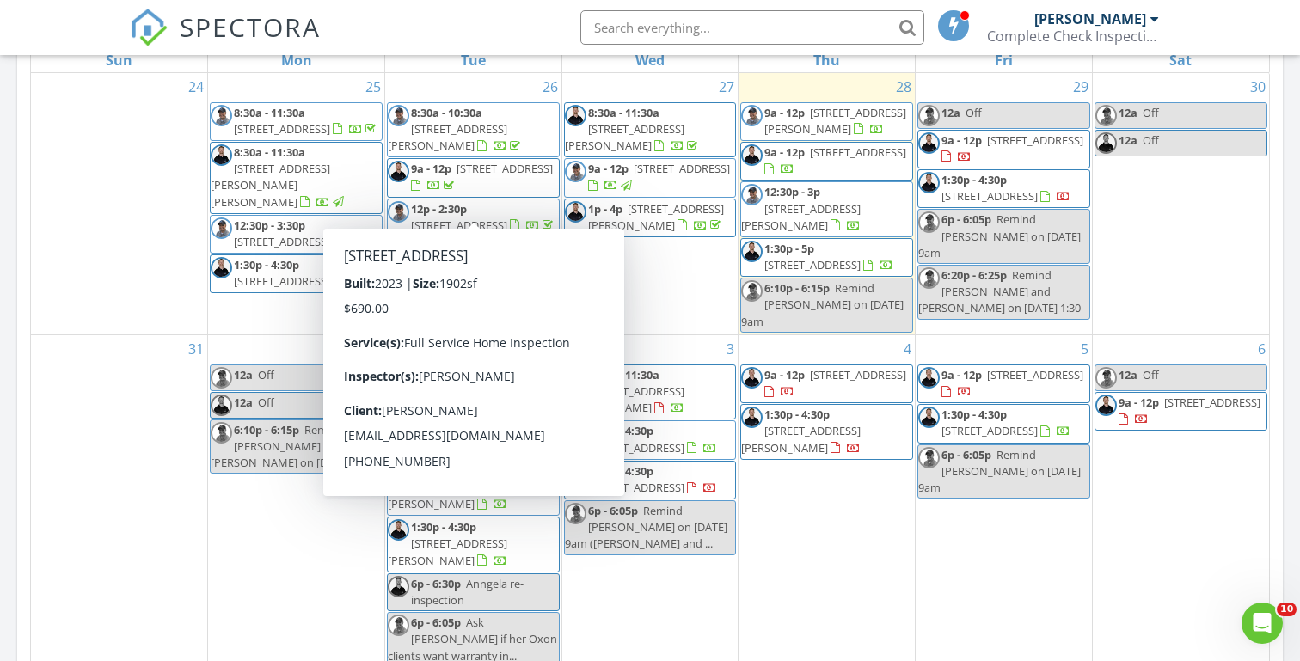
click at [5, 276] on div "[DATE] [PERSON_NAME] 9:00 am [STREET_ADDRESS] [PERSON_NAME] 13 minutes drive ti…" at bounding box center [650, 175] width 1300 height 1565
